Goal: Information Seeking & Learning: Learn about a topic

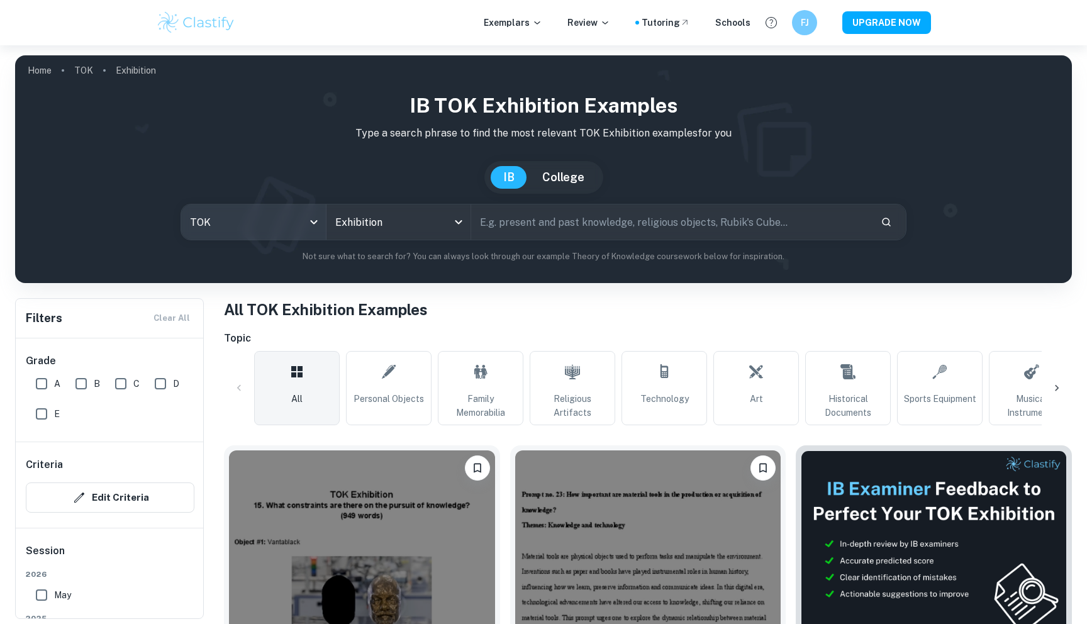
click at [291, 214] on body "We value your privacy We use cookies to enhance your browsing experience, serve…" at bounding box center [543, 357] width 1087 height 624
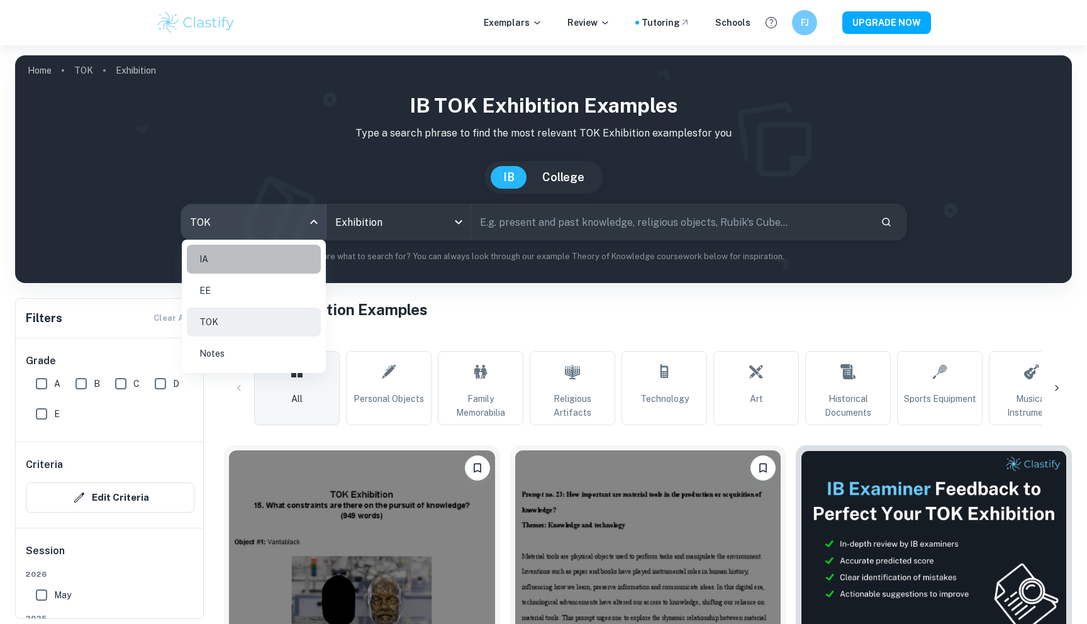
click at [258, 262] on li "IA" at bounding box center [254, 259] width 134 height 29
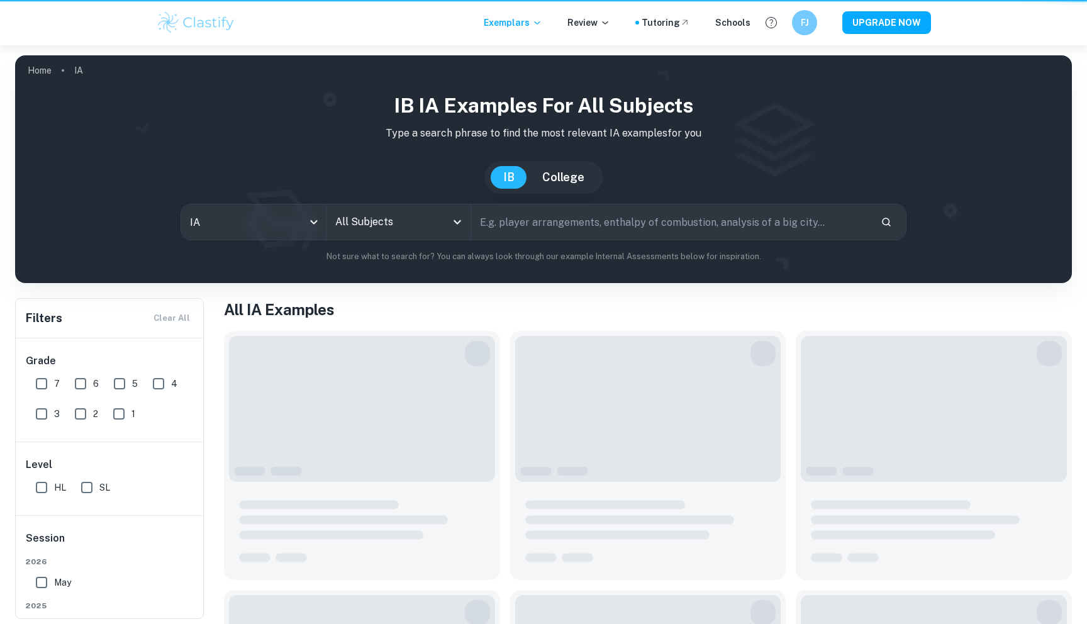
drag, startPoint x: 363, startPoint y: 253, endPoint x: 370, endPoint y: 231, distance: 23.3
click at [370, 231] on input "All Subjects" at bounding box center [389, 222] width 114 height 24
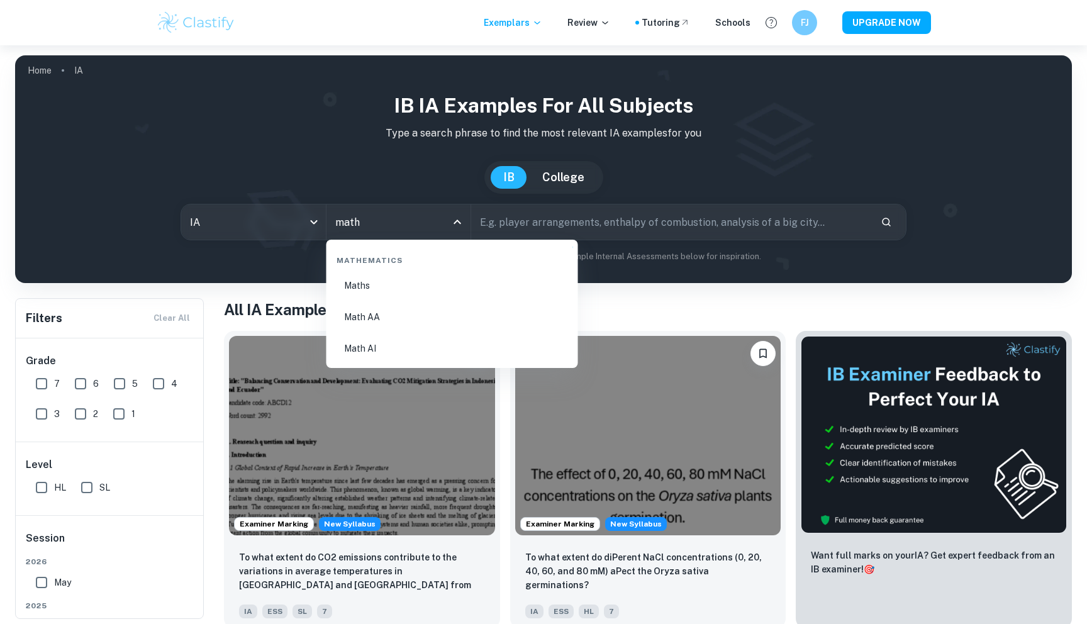
click at [383, 304] on li "Math AA" at bounding box center [452, 317] width 242 height 29
type input "Math AA"
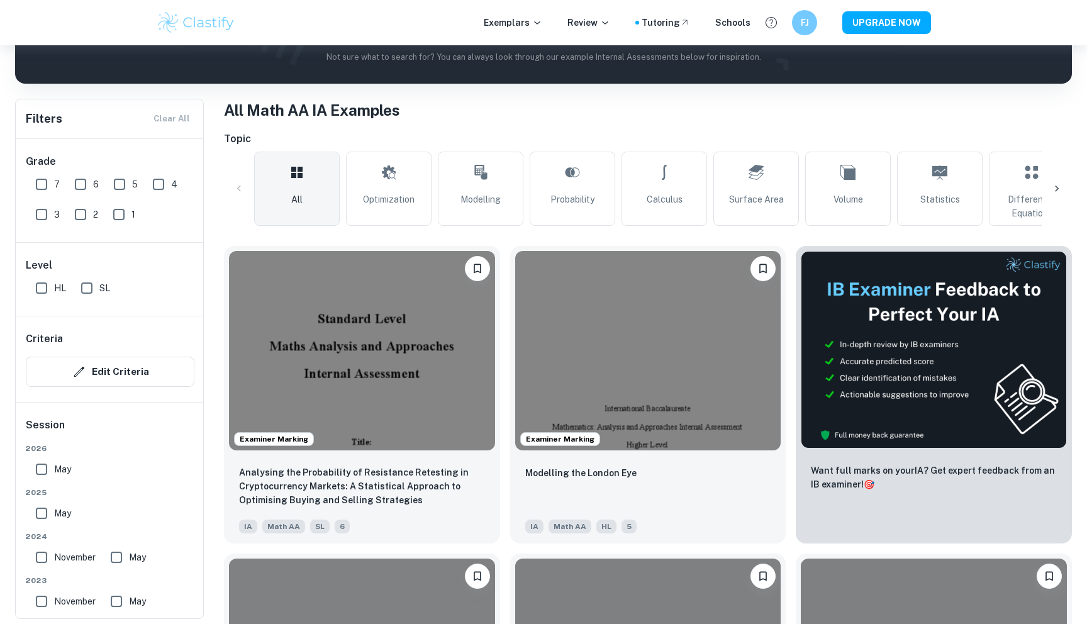
scroll to position [199, 0]
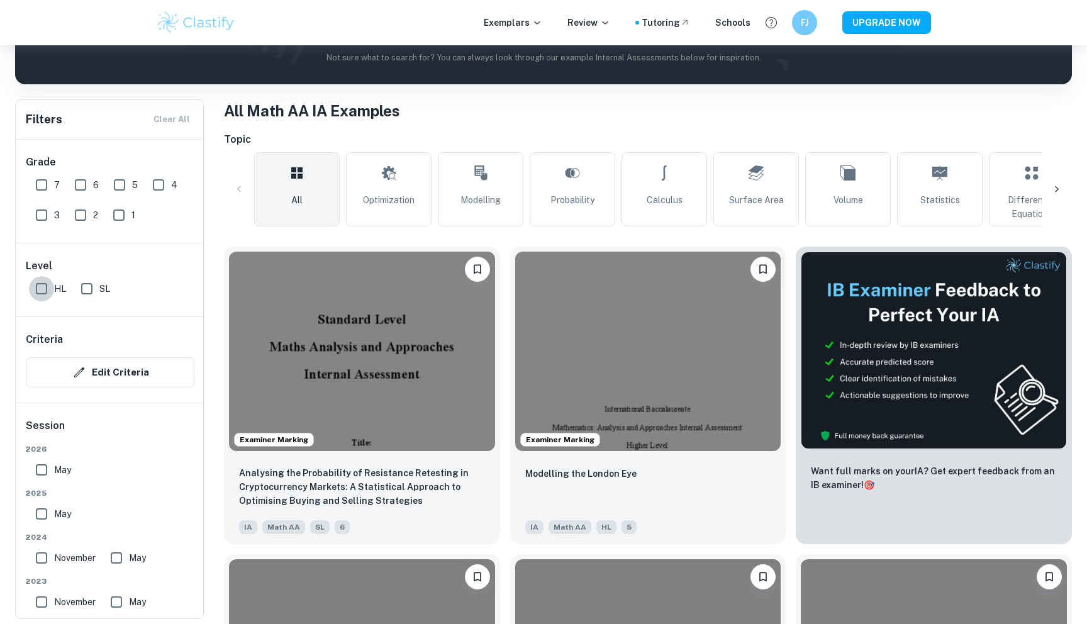
click at [45, 283] on input "HL" at bounding box center [41, 288] width 25 height 25
checkbox input "true"
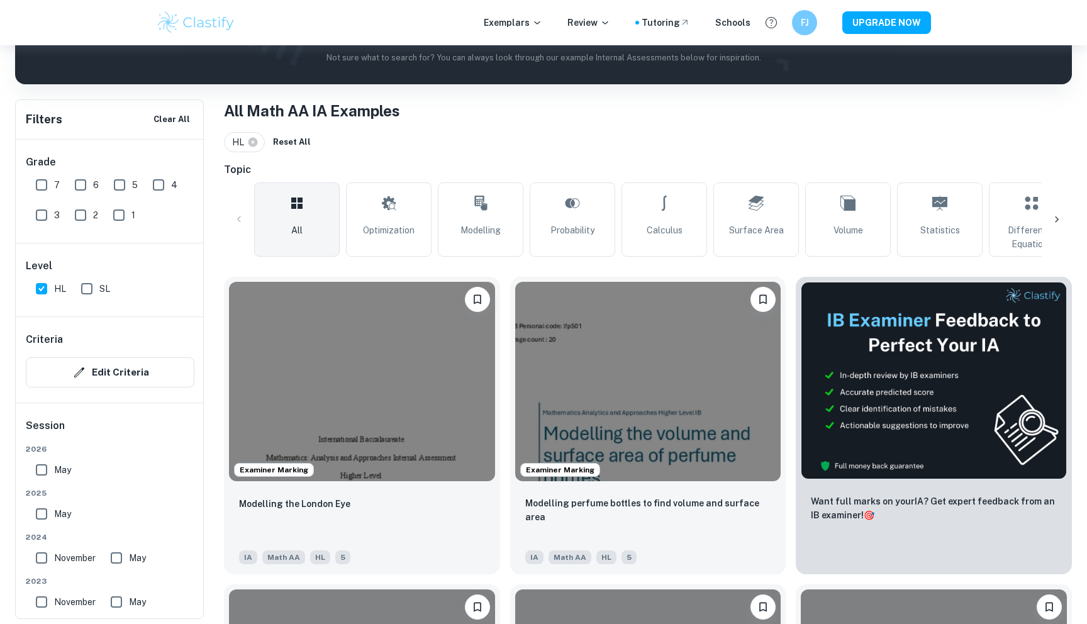
click at [44, 176] on input "7" at bounding box center [41, 184] width 25 height 25
checkbox input "true"
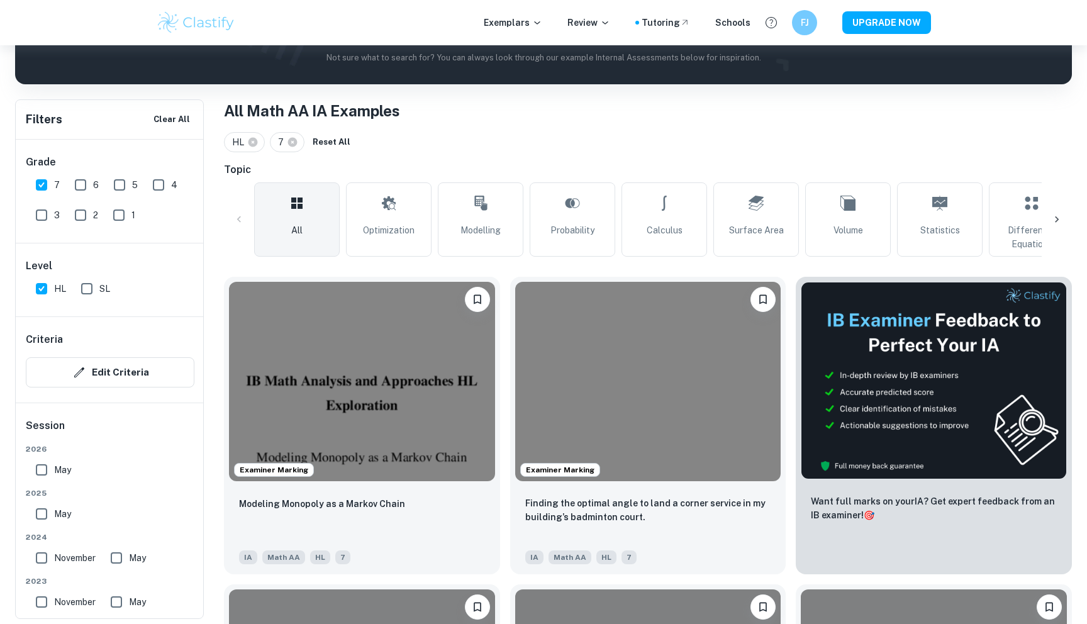
click at [47, 471] on input "May" at bounding box center [41, 469] width 25 height 25
checkbox input "true"
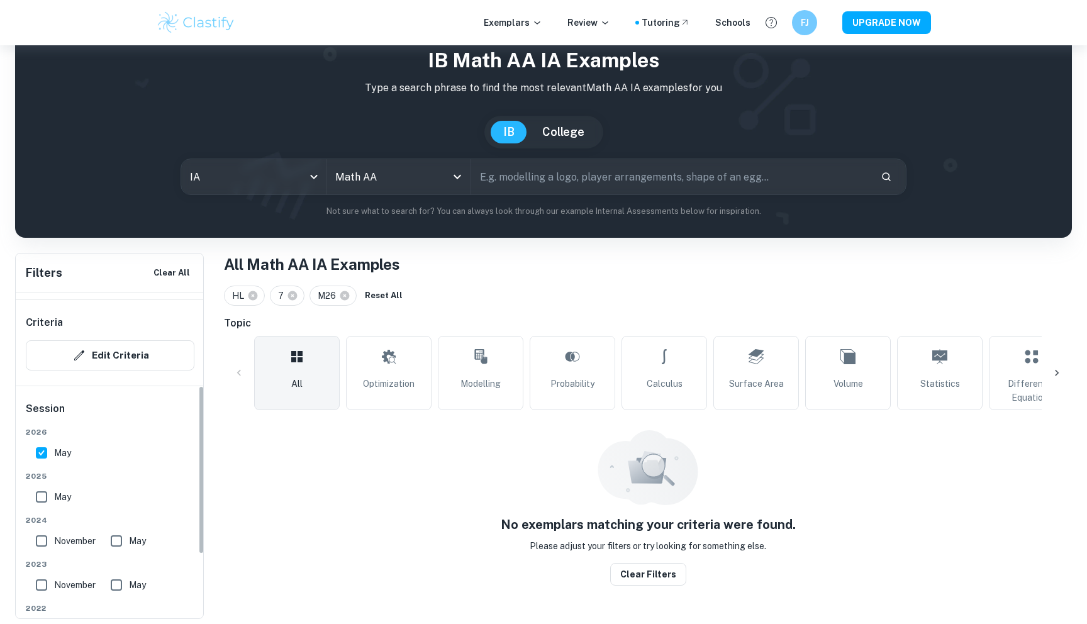
scroll to position [181, 0]
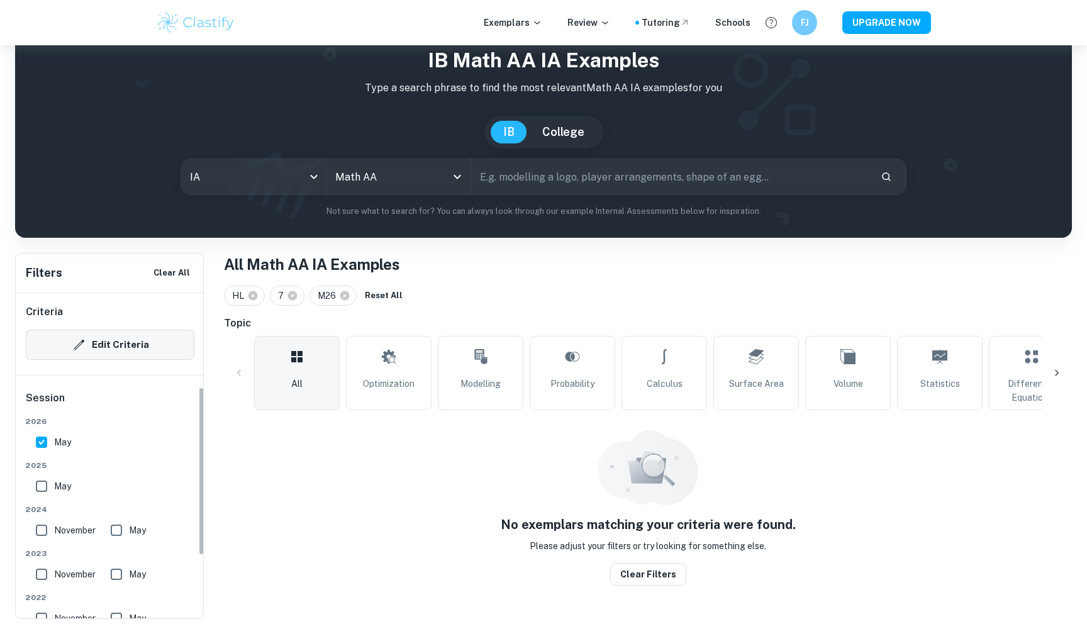
click at [62, 352] on button "Edit Criteria" at bounding box center [110, 345] width 169 height 30
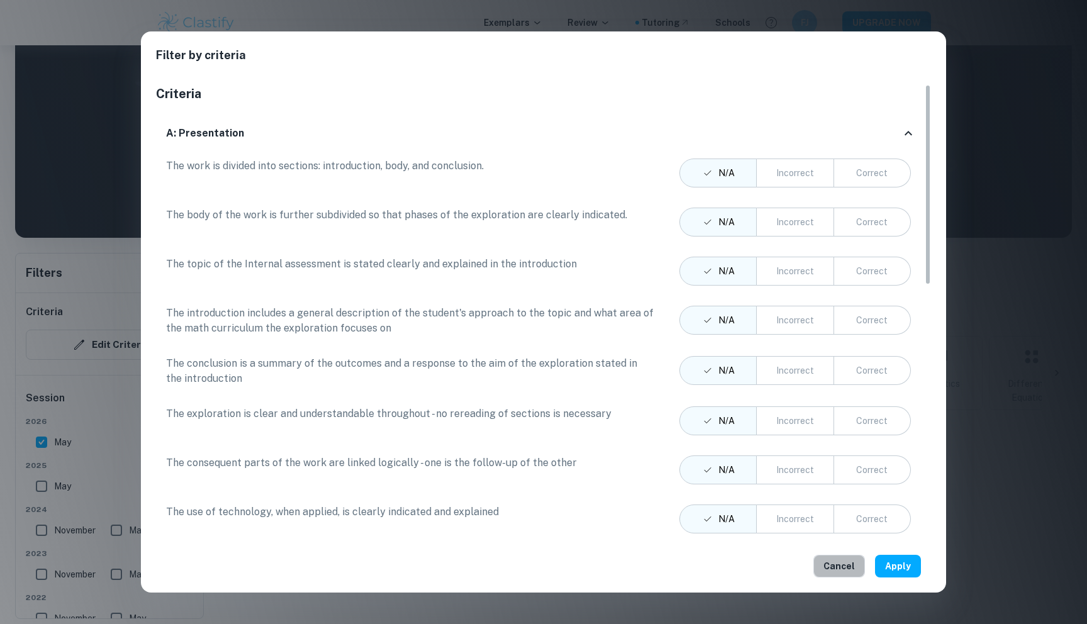
click at [855, 568] on button "Cancel" at bounding box center [839, 566] width 52 height 23
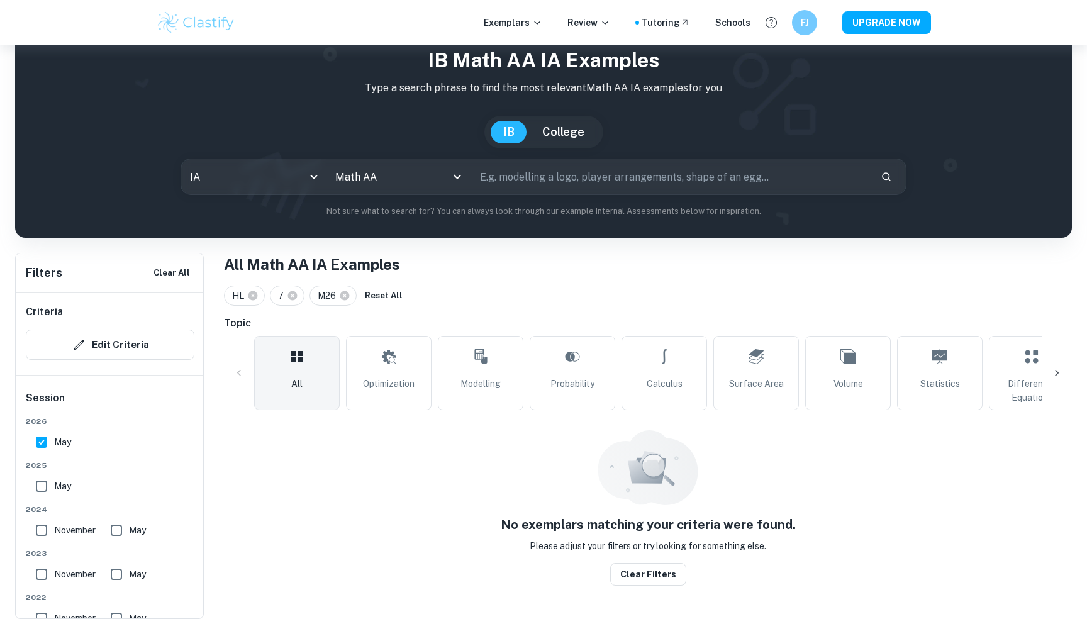
click at [36, 490] on input "May" at bounding box center [41, 486] width 25 height 25
checkbox input "true"
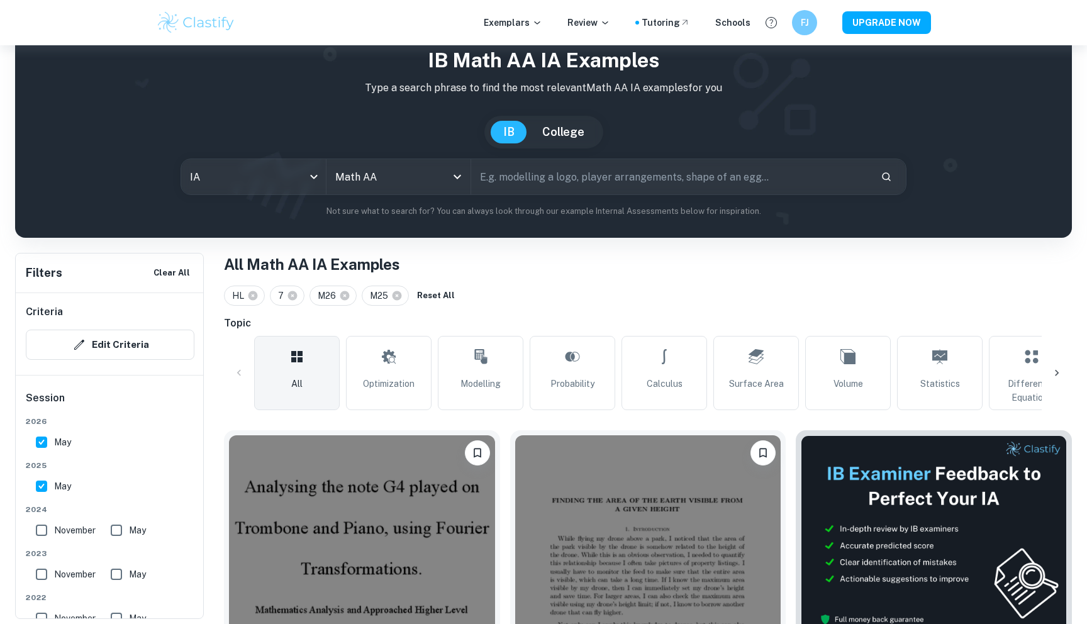
click at [41, 525] on input "November" at bounding box center [41, 530] width 25 height 25
checkbox input "true"
click at [121, 526] on input "May" at bounding box center [116, 530] width 25 height 25
checkbox input "true"
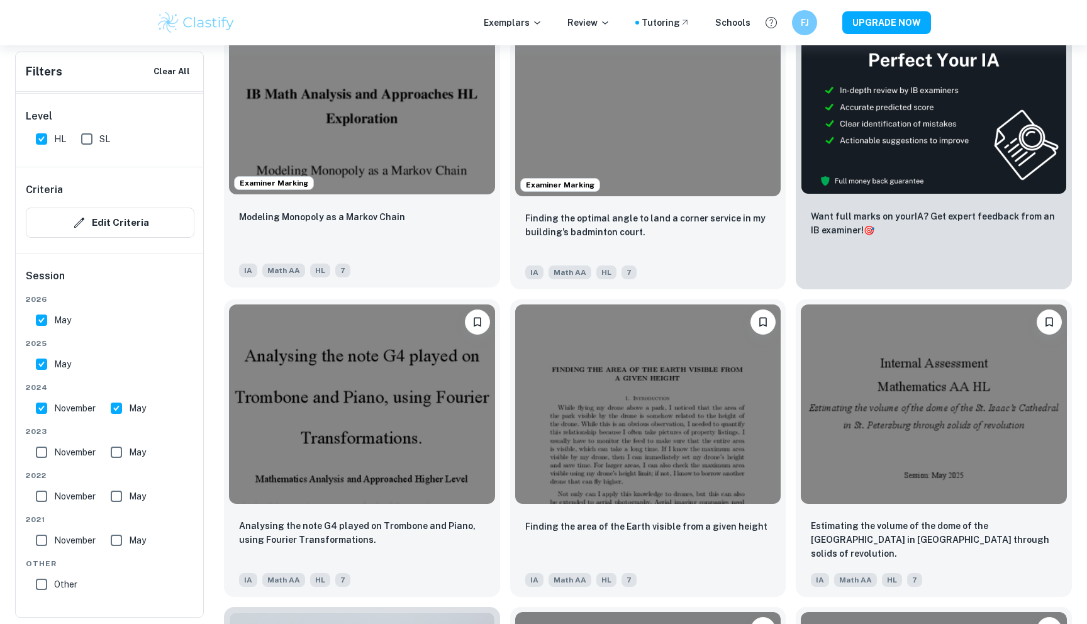
scroll to position [484, 0]
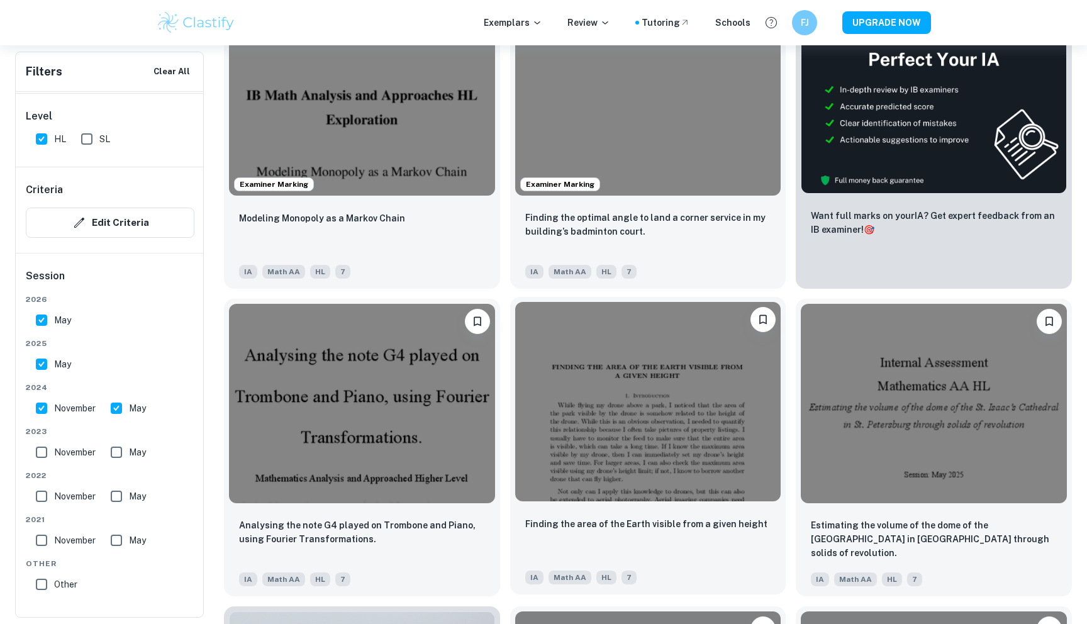
click at [567, 425] on img at bounding box center [648, 401] width 266 height 199
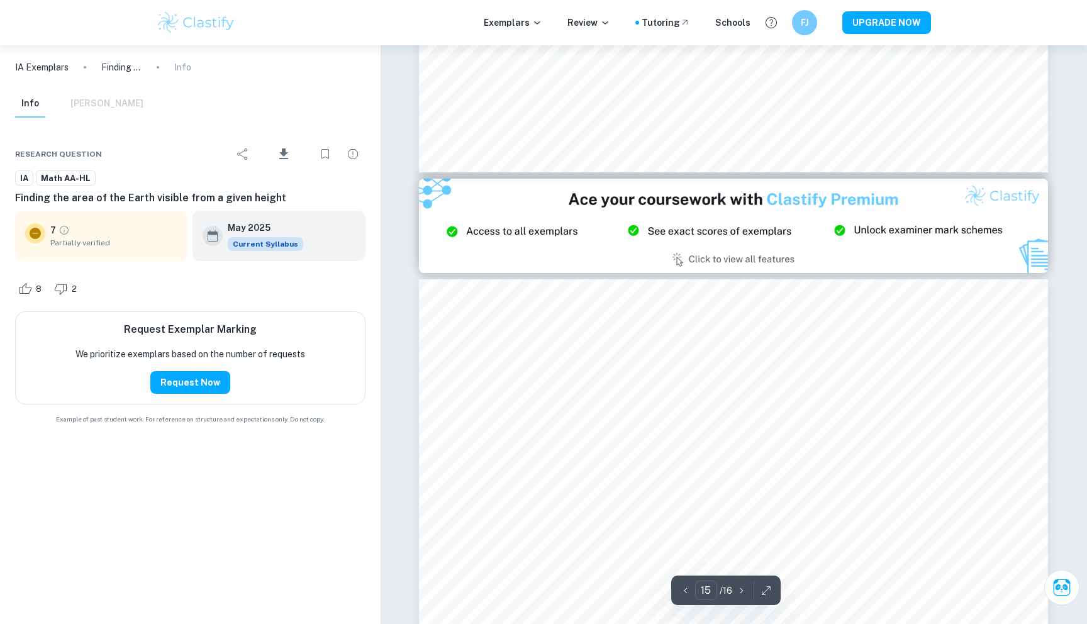
scroll to position [11641, 0]
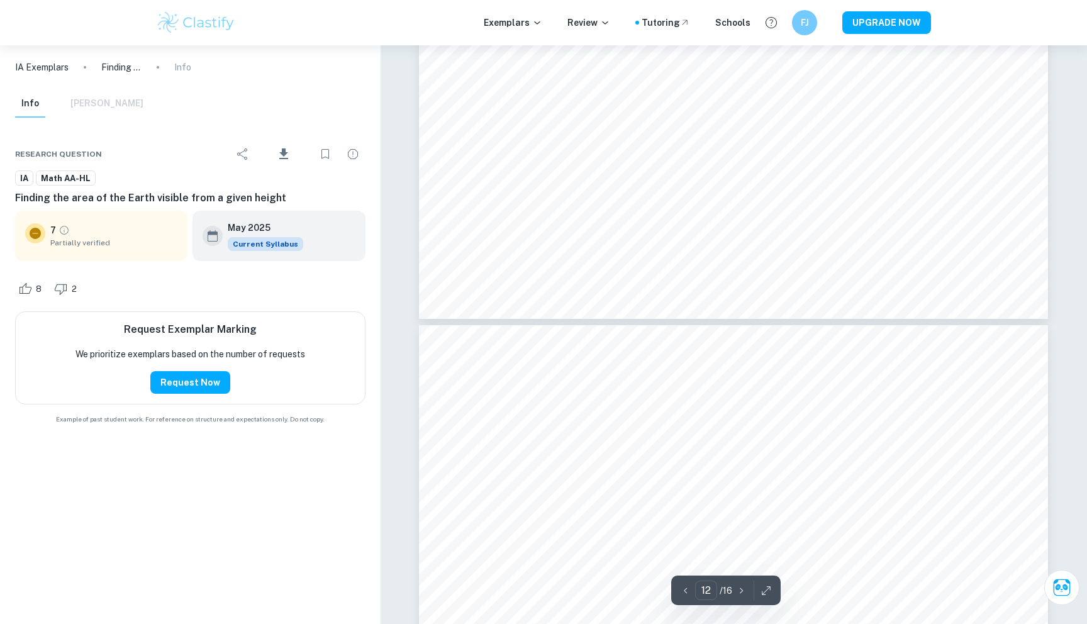
type input "11"
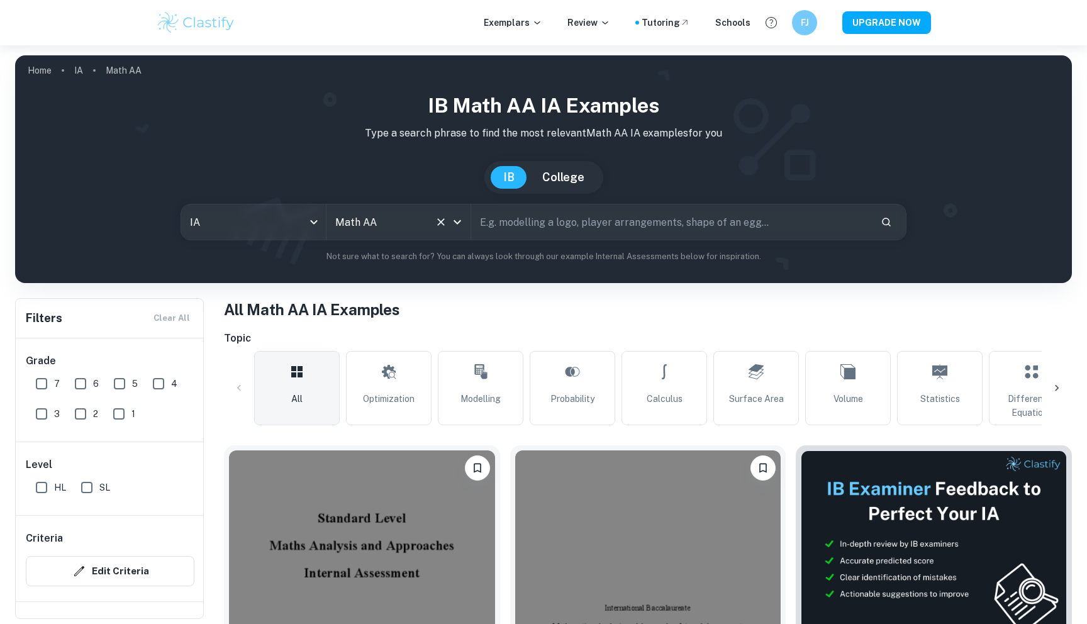
click at [384, 228] on input "Math AA" at bounding box center [380, 222] width 97 height 24
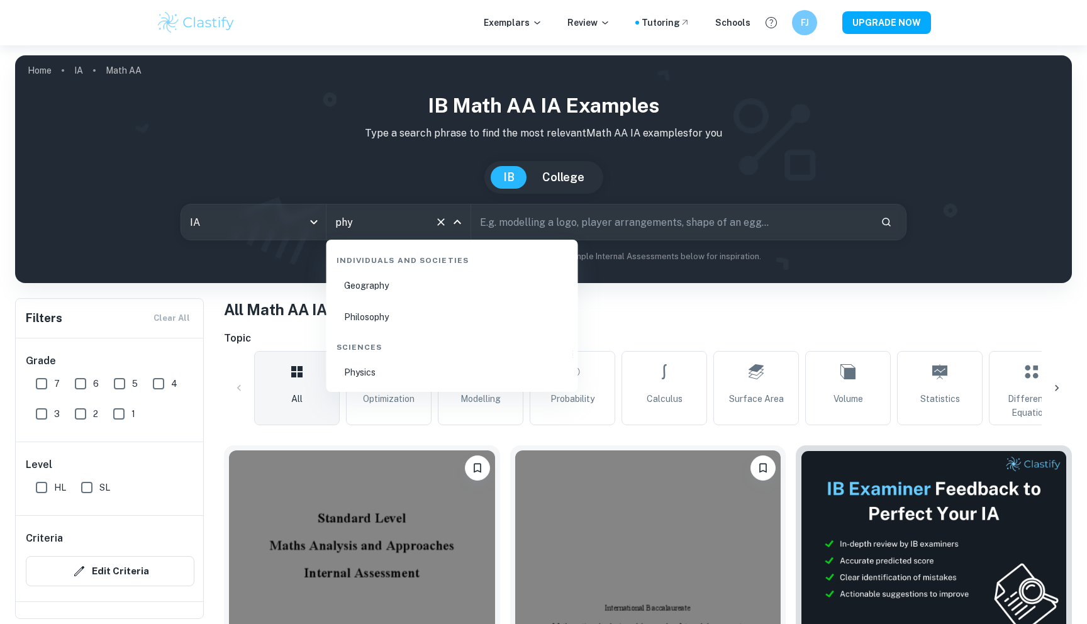
click at [443, 379] on li "Physics" at bounding box center [452, 372] width 242 height 29
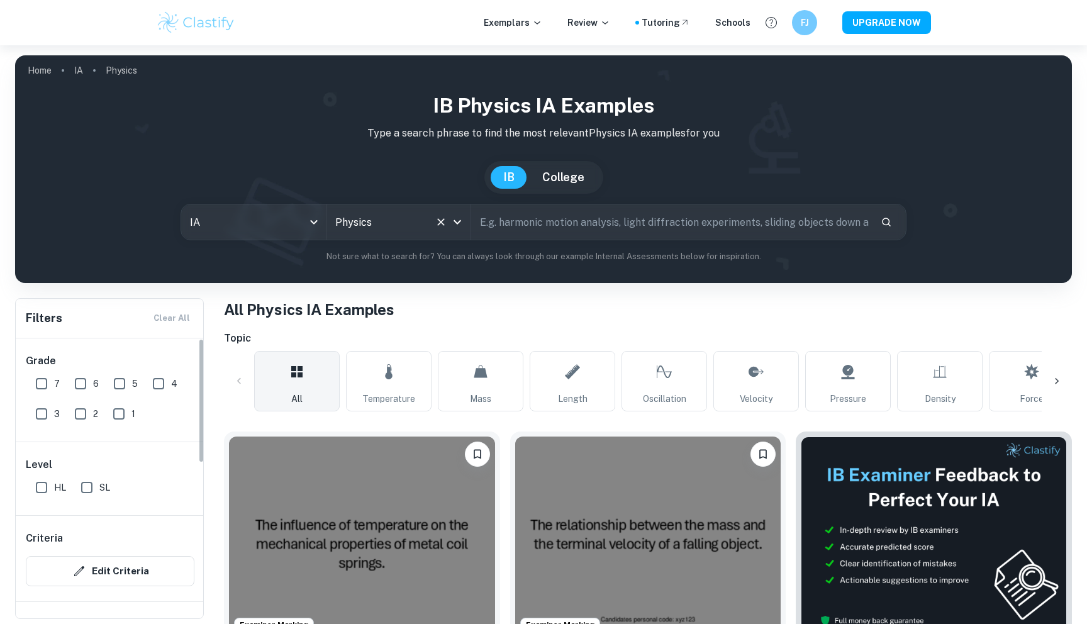
type input "Physics"
click at [48, 387] on input "7" at bounding box center [41, 383] width 25 height 25
checkbox input "true"
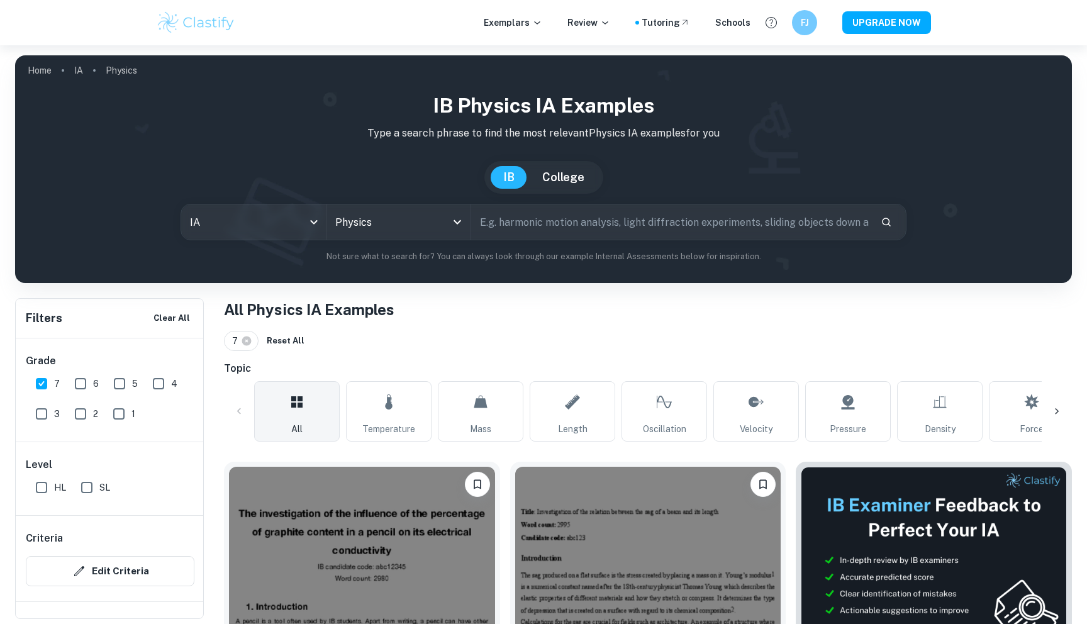
click at [43, 491] on input "HL" at bounding box center [41, 487] width 25 height 25
checkbox input "true"
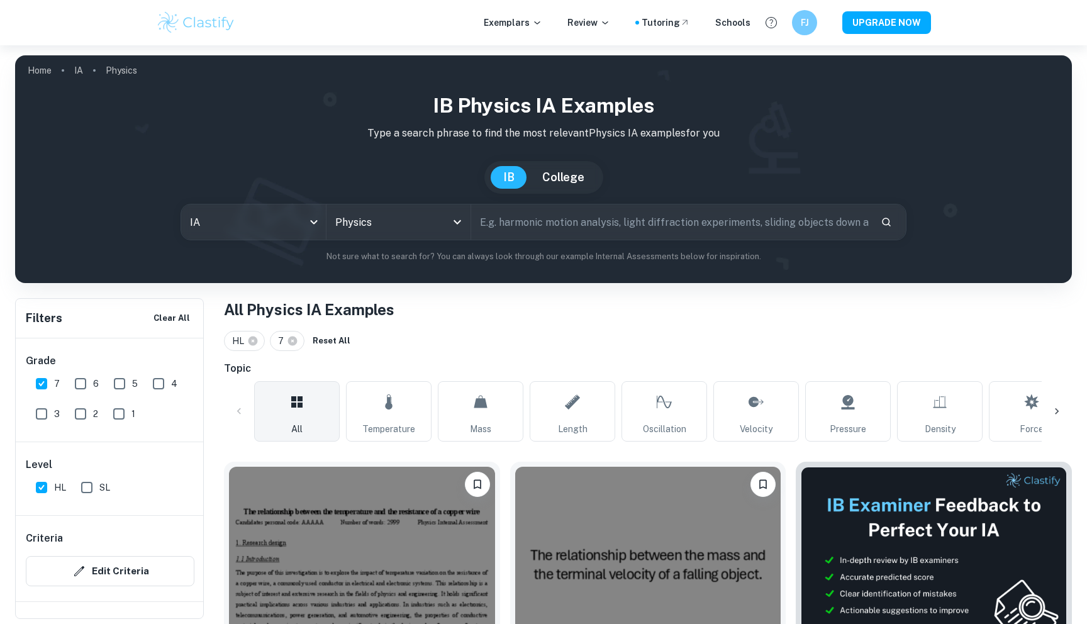
scroll to position [167, 0]
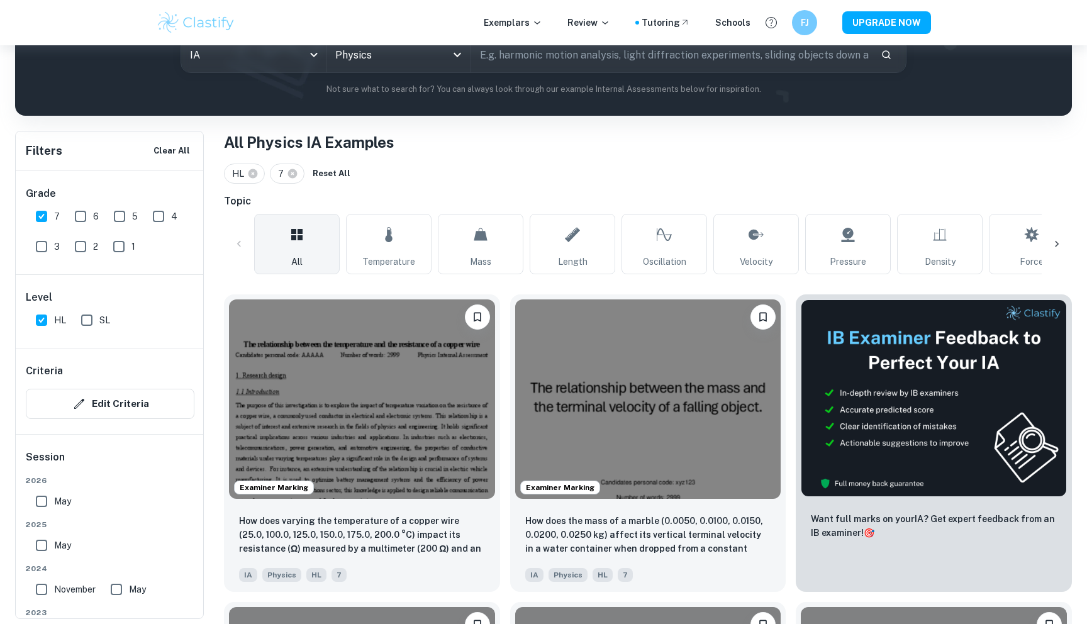
click at [85, 325] on input "SL" at bounding box center [86, 320] width 25 height 25
checkbox input "true"
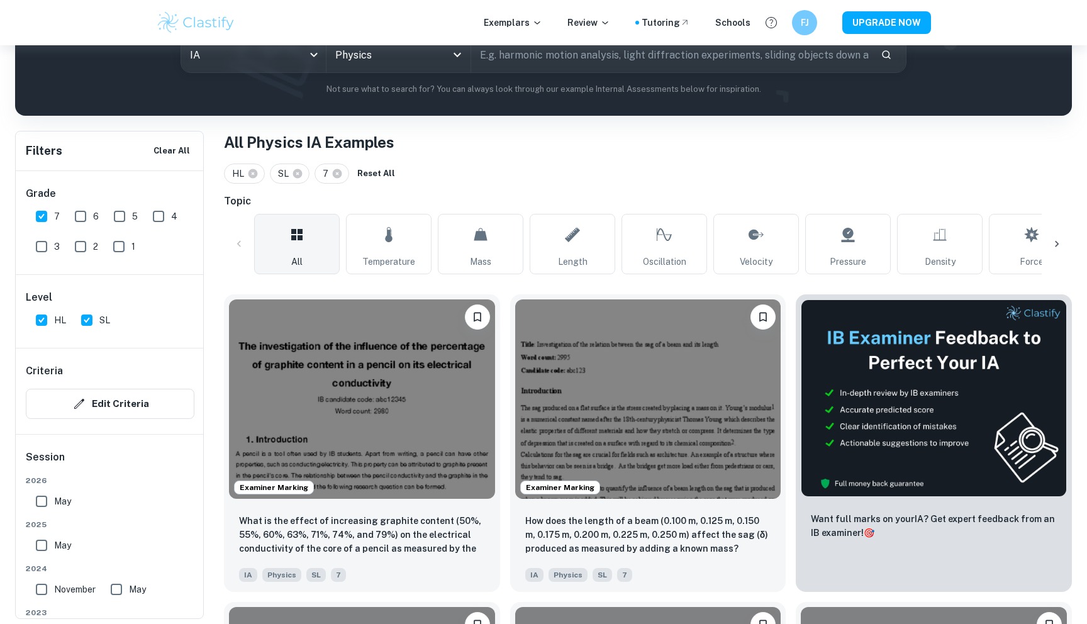
click at [58, 323] on span "HL" at bounding box center [60, 320] width 12 height 14
click at [54, 323] on input "HL" at bounding box center [41, 320] width 25 height 25
checkbox input "false"
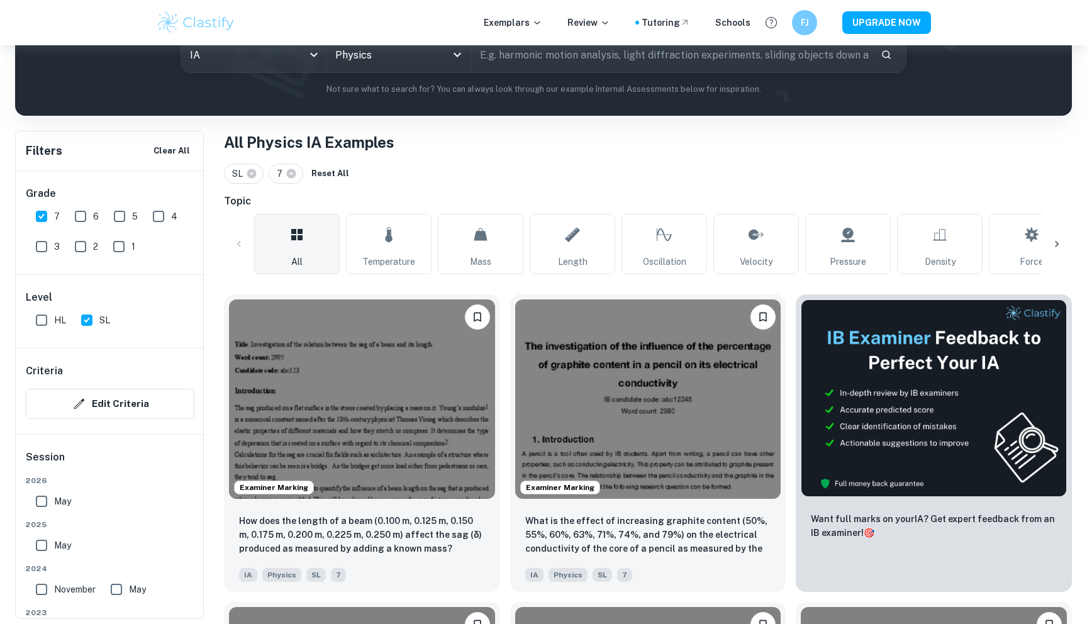
click at [39, 487] on div "May" at bounding box center [56, 499] width 50 height 30
click at [41, 490] on input "May" at bounding box center [41, 501] width 25 height 25
checkbox input "true"
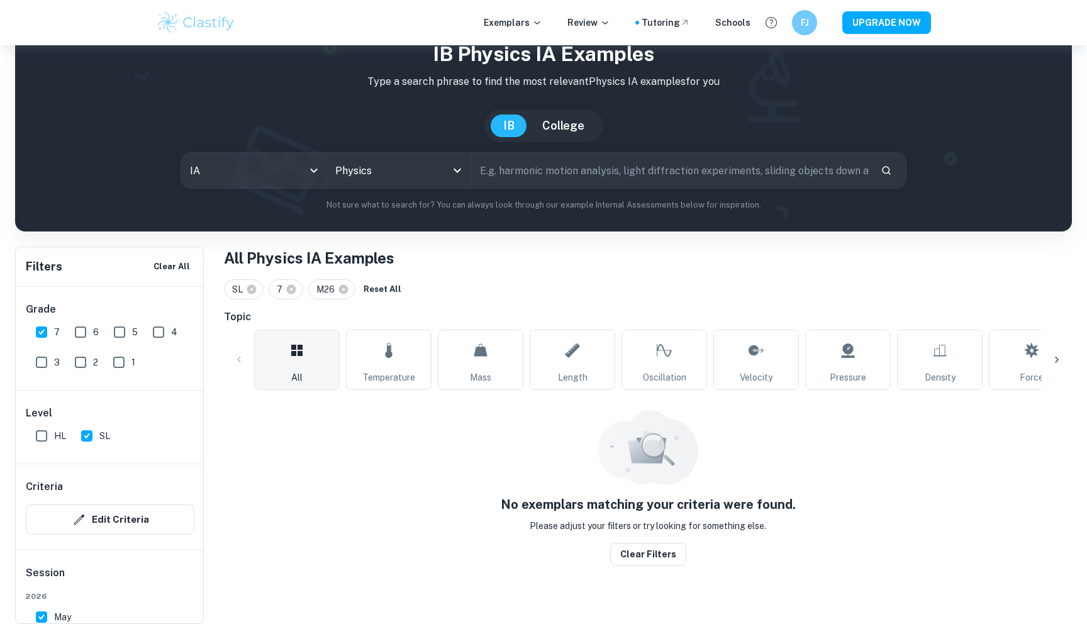
scroll to position [45, 0]
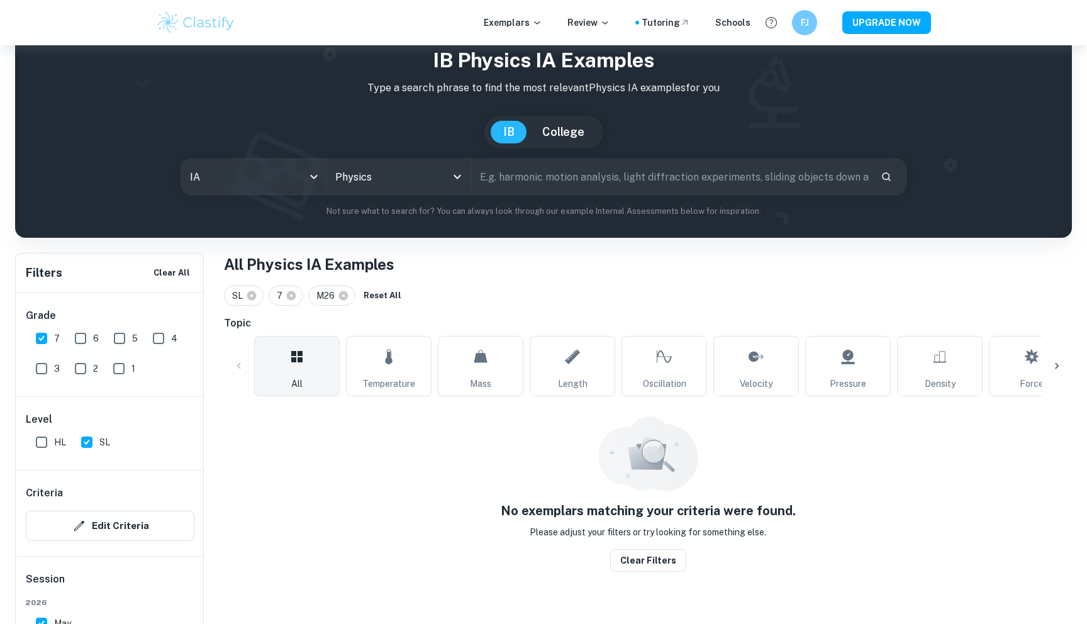
click at [47, 545] on div "Criteria Edit Criteria" at bounding box center [110, 513] width 189 height 86
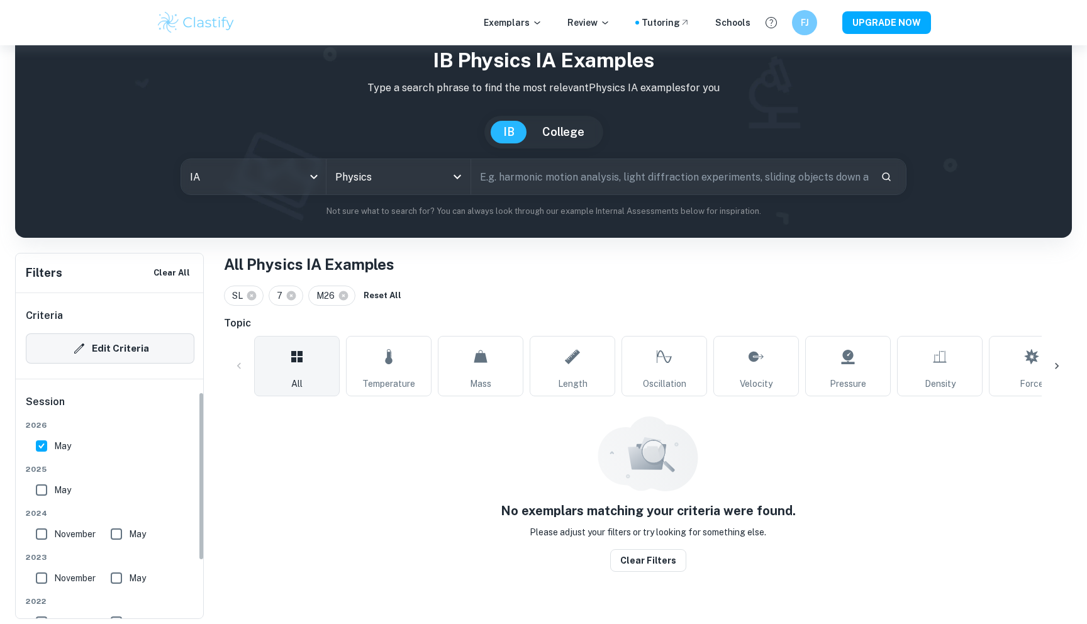
scroll to position [302, 0]
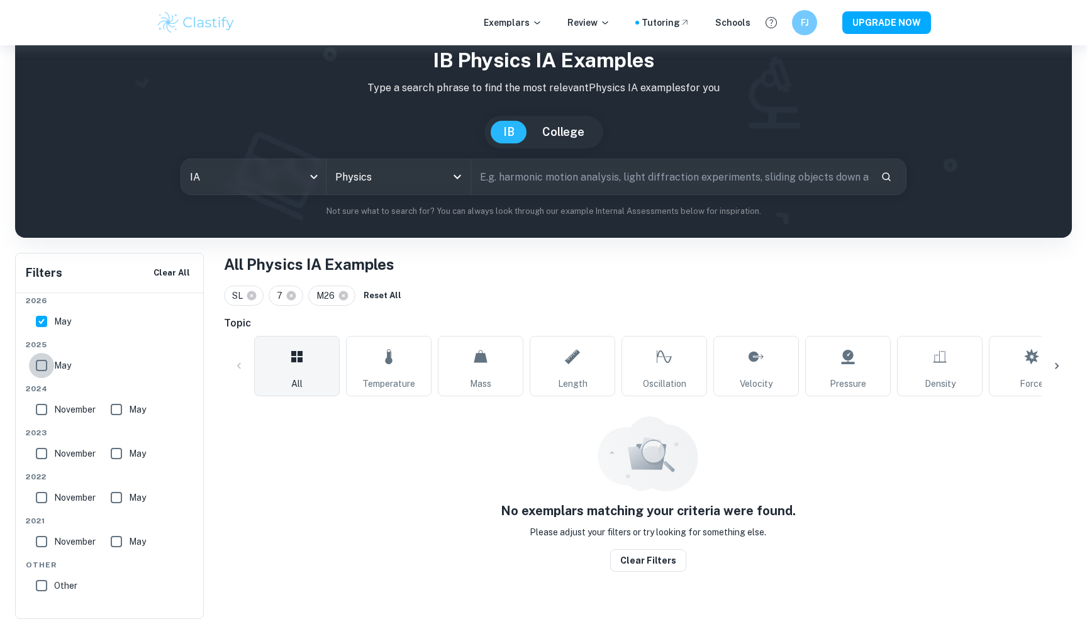
click at [48, 362] on input "May" at bounding box center [41, 365] width 25 height 25
checkbox input "true"
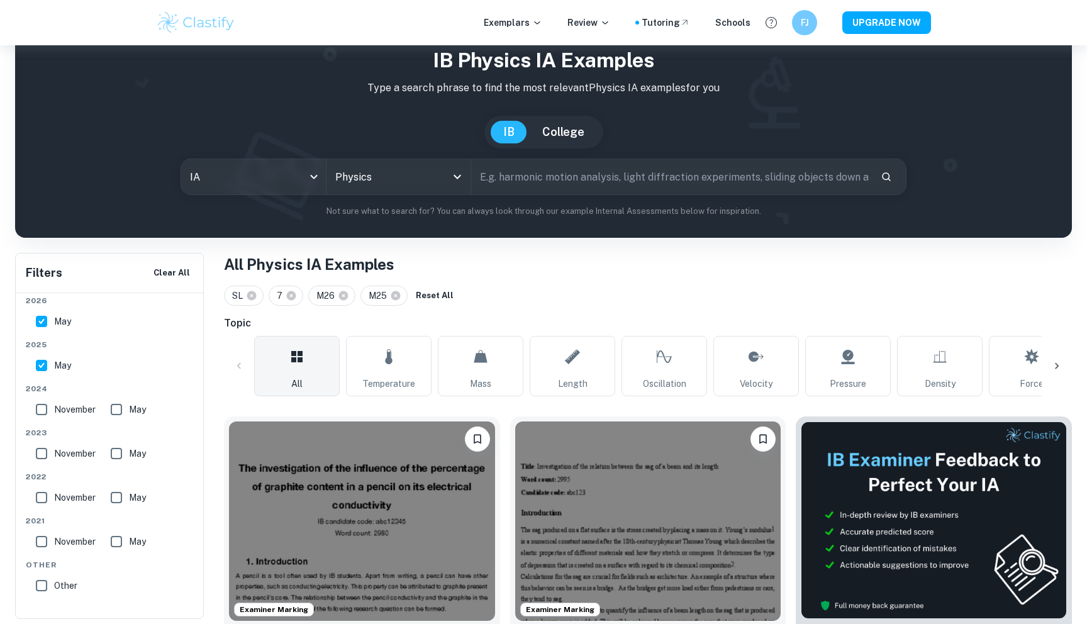
click at [43, 416] on input "November" at bounding box center [41, 409] width 25 height 25
checkbox input "true"
click at [122, 413] on input "May" at bounding box center [116, 409] width 25 height 25
checkbox input "true"
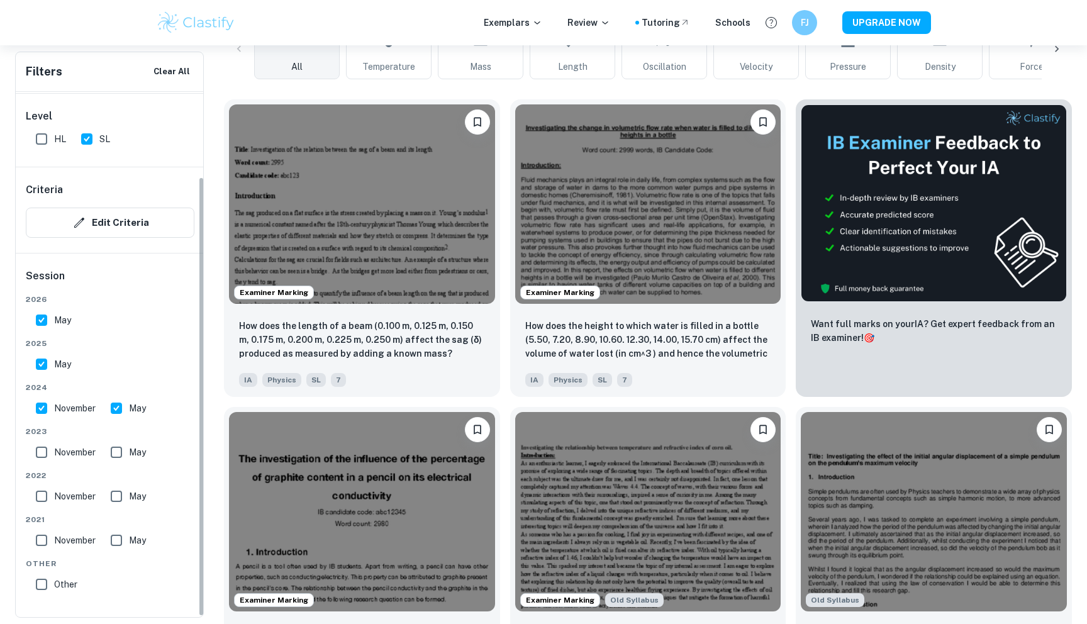
scroll to position [445, 0]
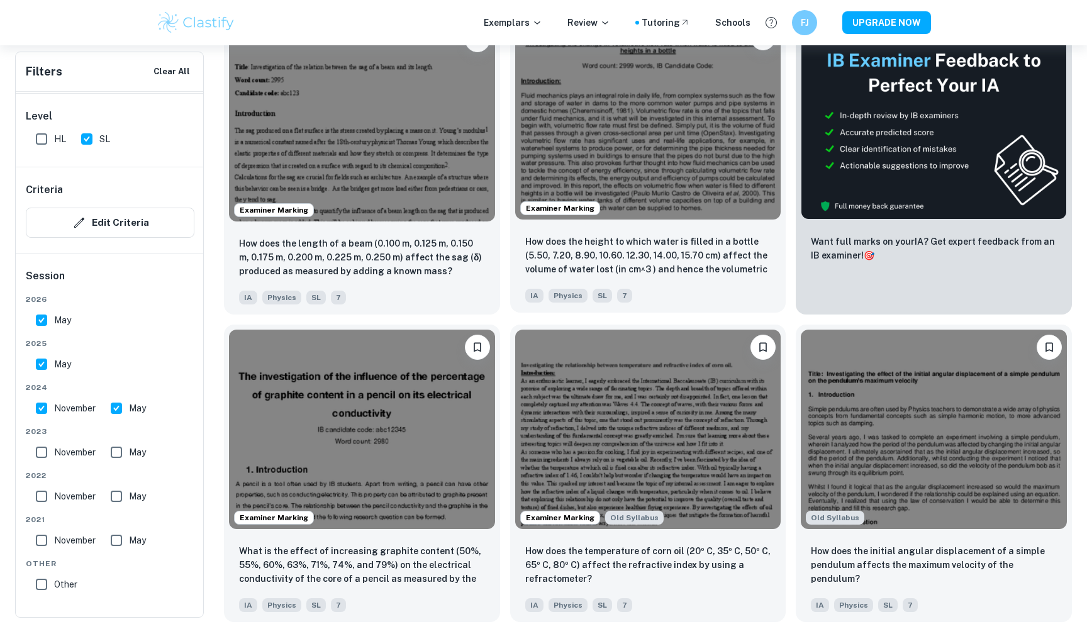
click at [606, 172] on img at bounding box center [648, 119] width 266 height 199
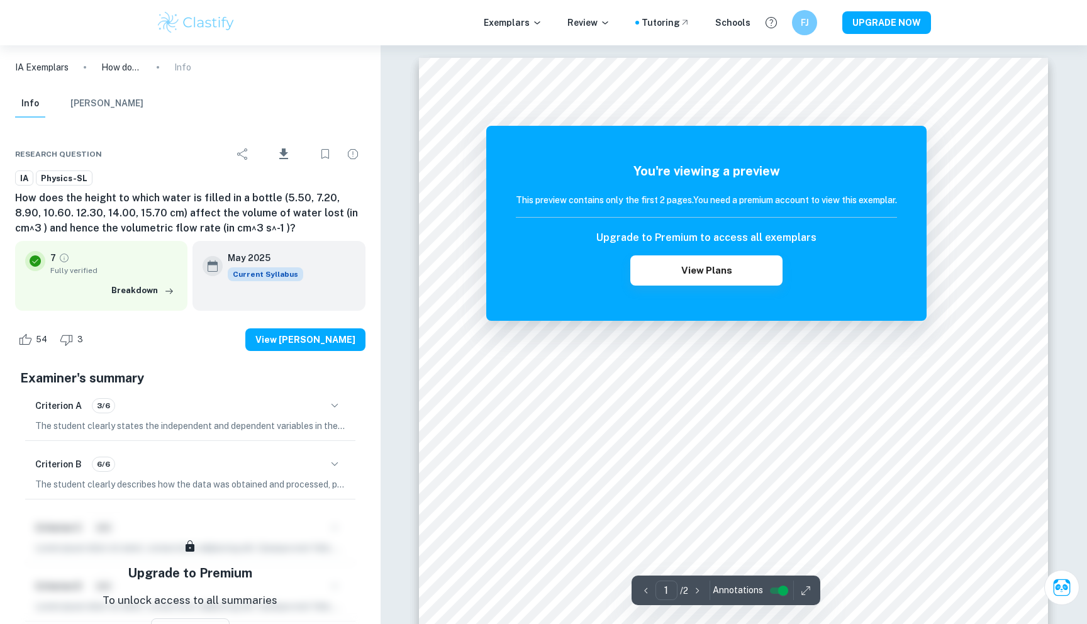
scroll to position [31, 0]
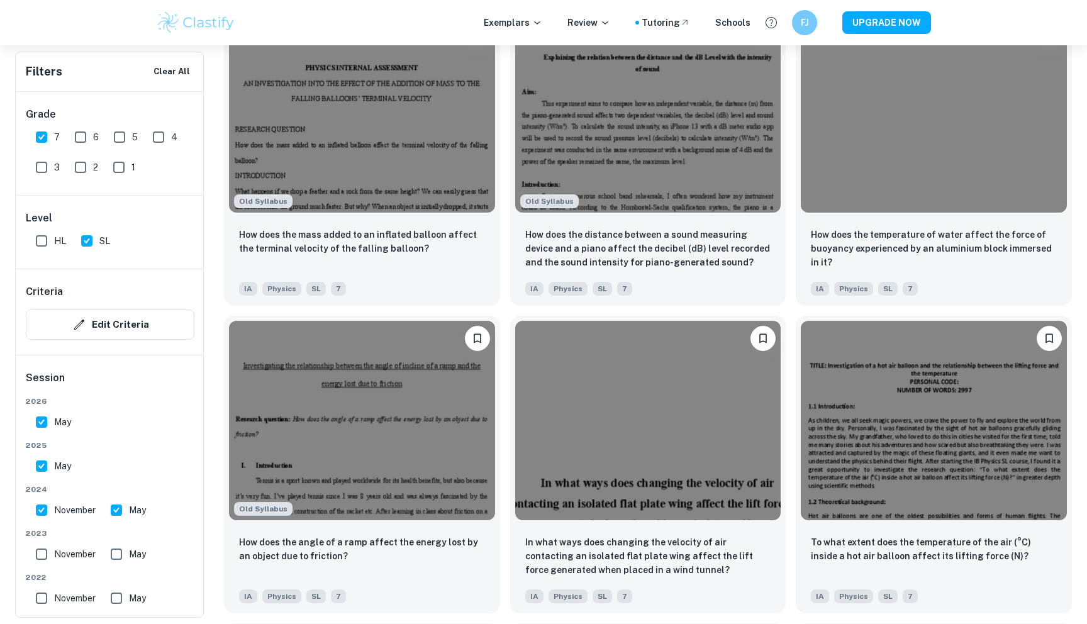
scroll to position [1375, 0]
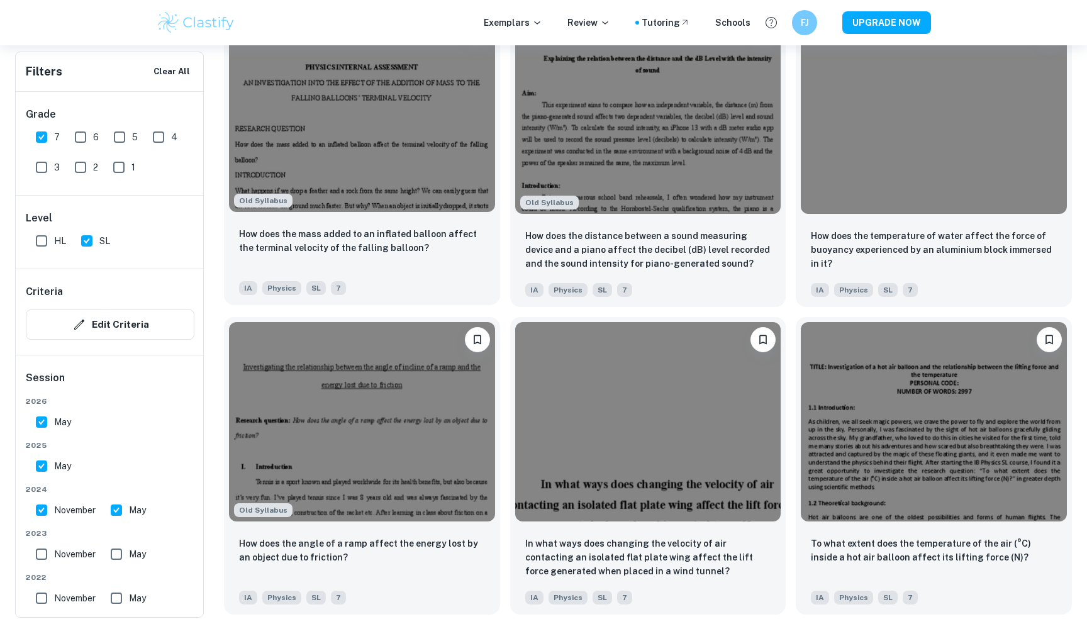
click at [412, 222] on div "How does the mass added to an inflated balloon affect the terminal velocity of …" at bounding box center [362, 261] width 276 height 88
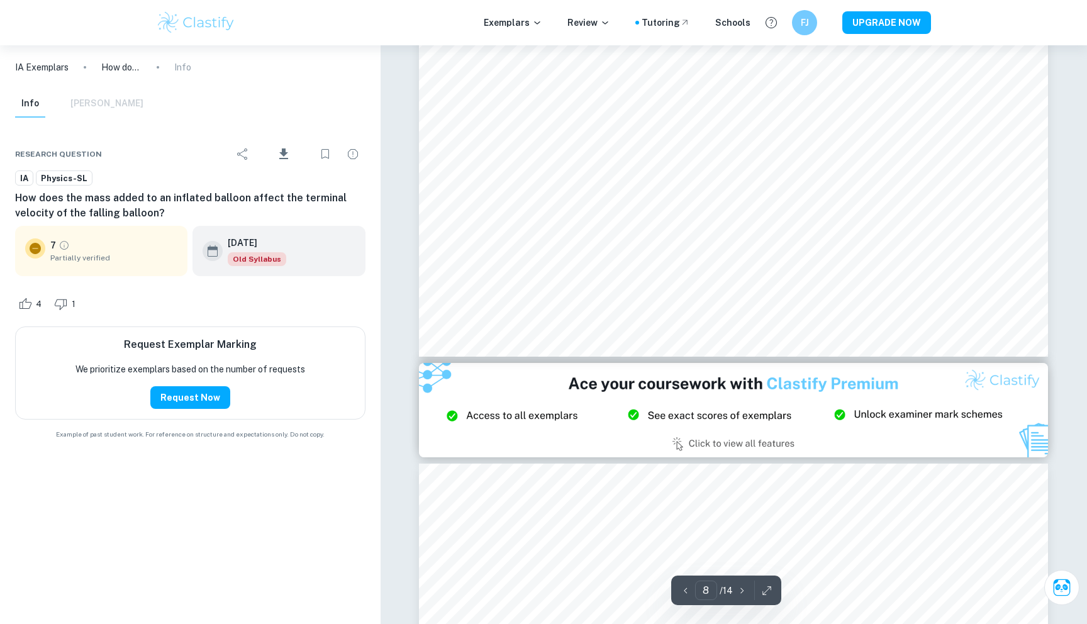
scroll to position [7058, 0]
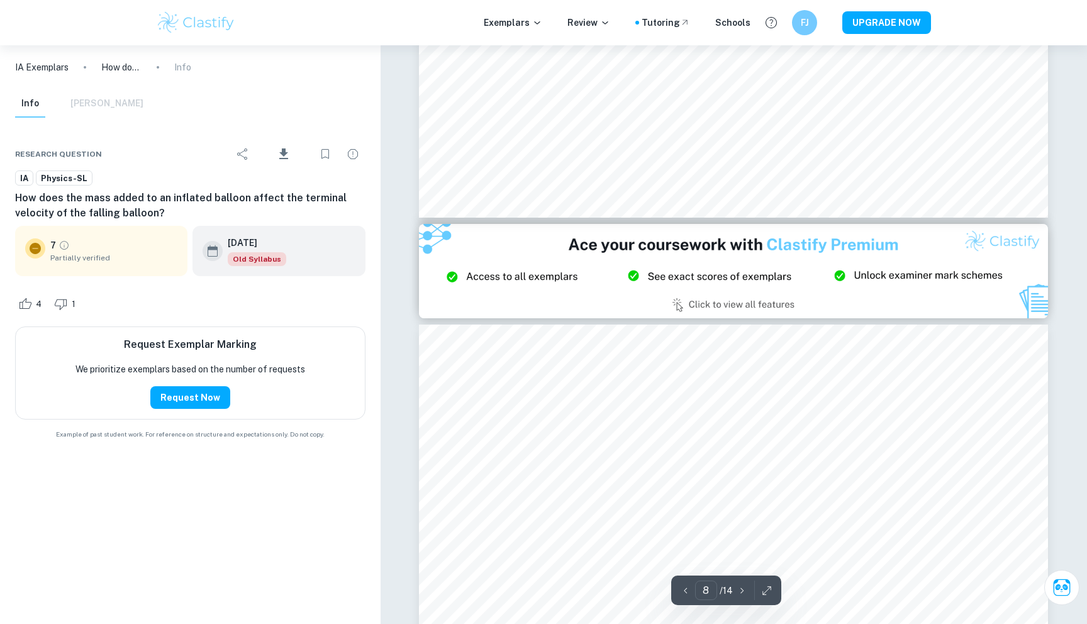
type input "9"
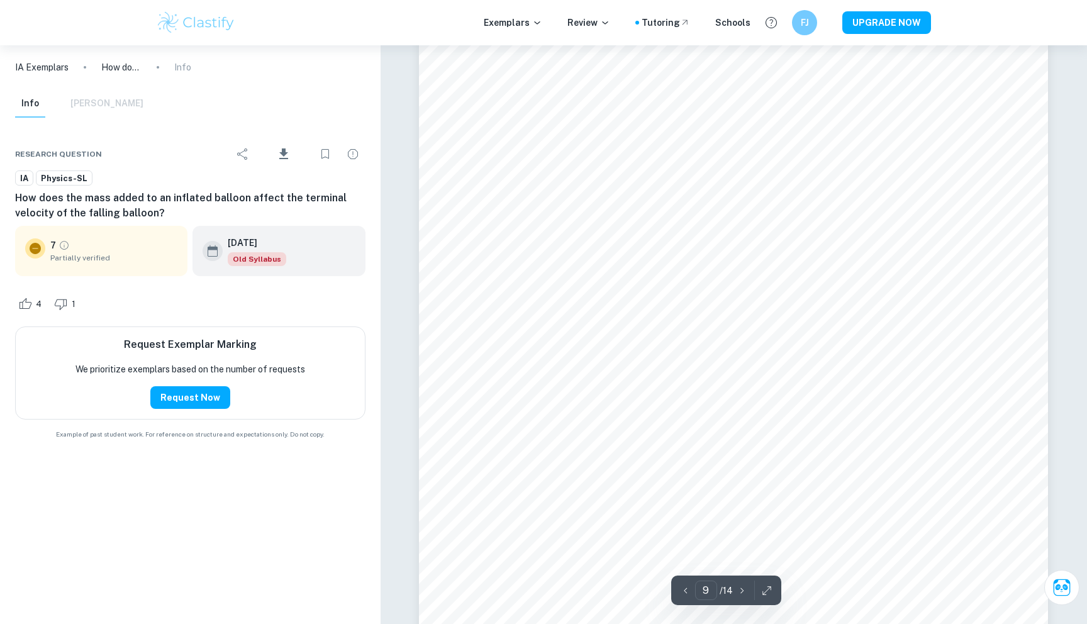
scroll to position [7544, 0]
